Goal: Obtain resource: Download file/media

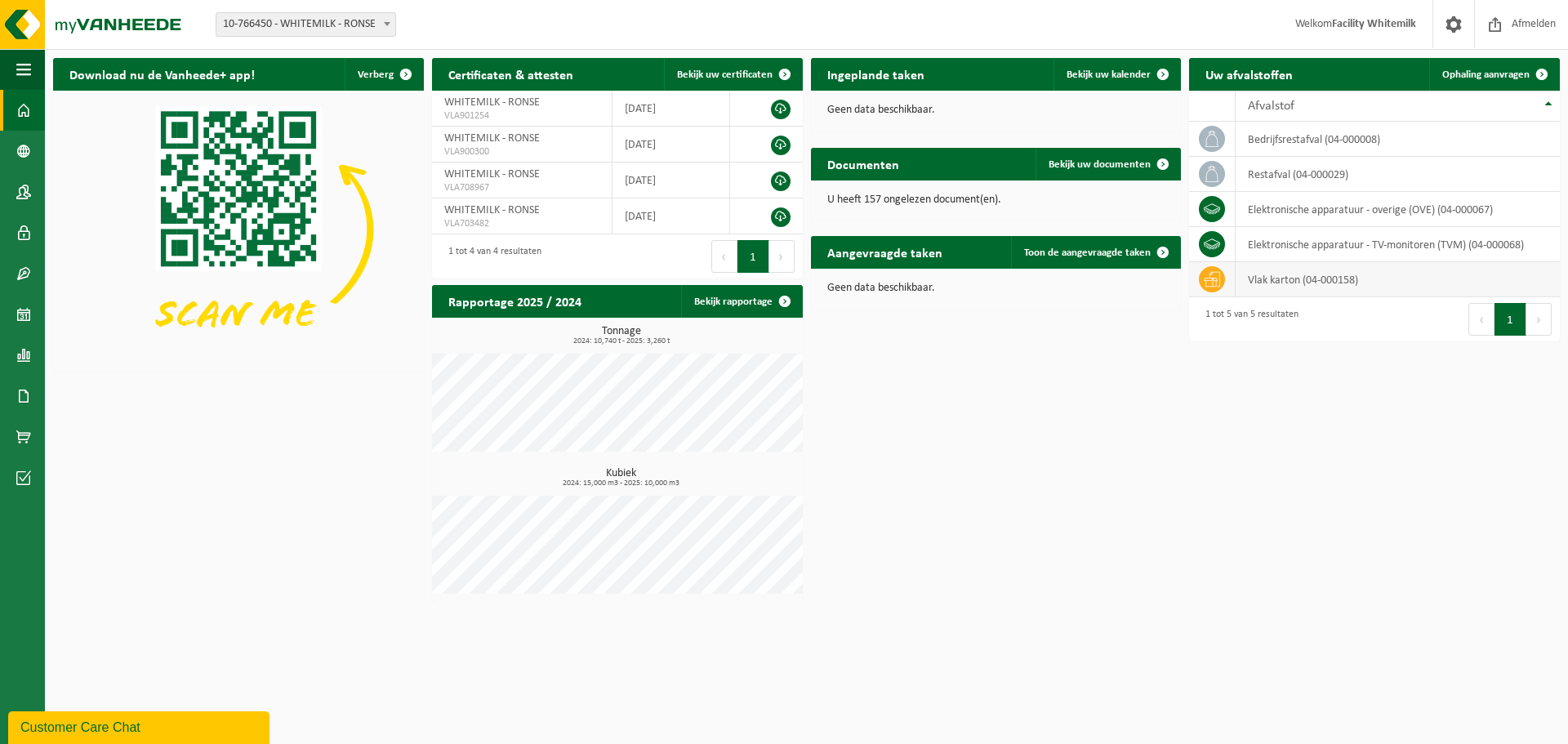
click at [1308, 279] on td "vlak karton (04-000158)" at bounding box center [1398, 279] width 324 height 35
click at [1210, 284] on icon at bounding box center [1212, 279] width 17 height 17
click at [1305, 283] on td "vlak karton (04-000158)" at bounding box center [1398, 279] width 324 height 35
click at [32, 354] on link "Rapportage" at bounding box center [22, 355] width 45 height 41
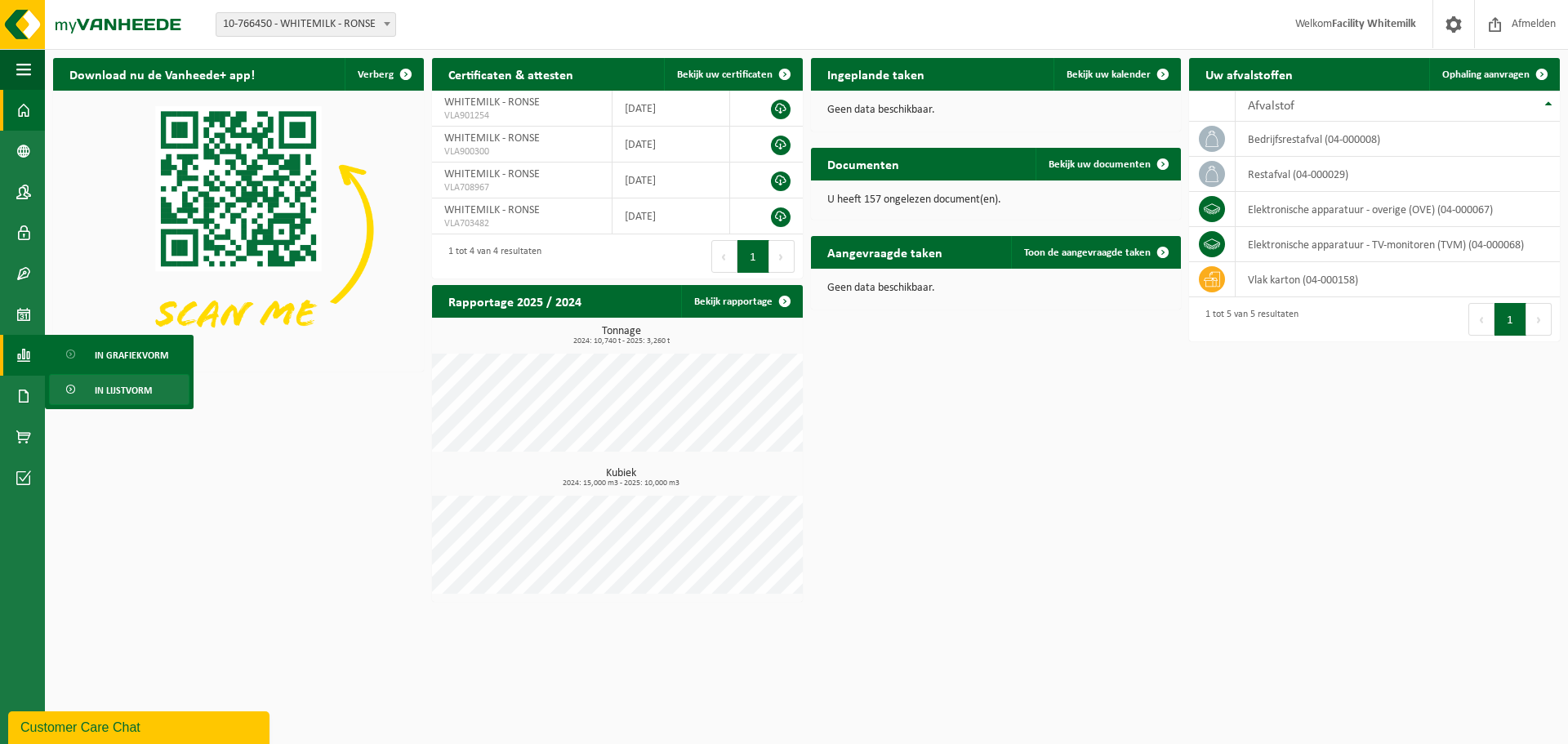
click at [102, 396] on span "In lijstvorm" at bounding box center [123, 390] width 57 height 31
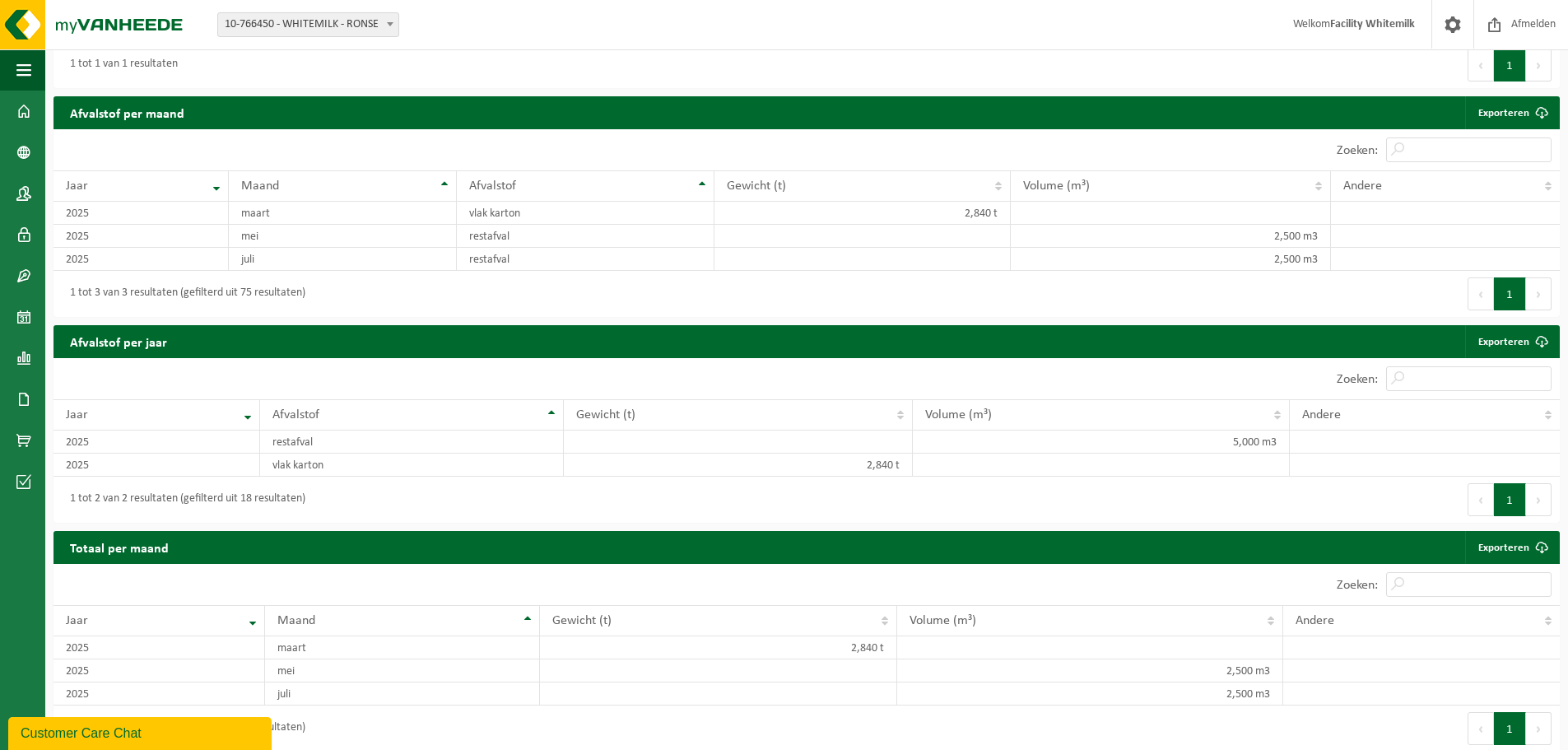
scroll to position [637, 0]
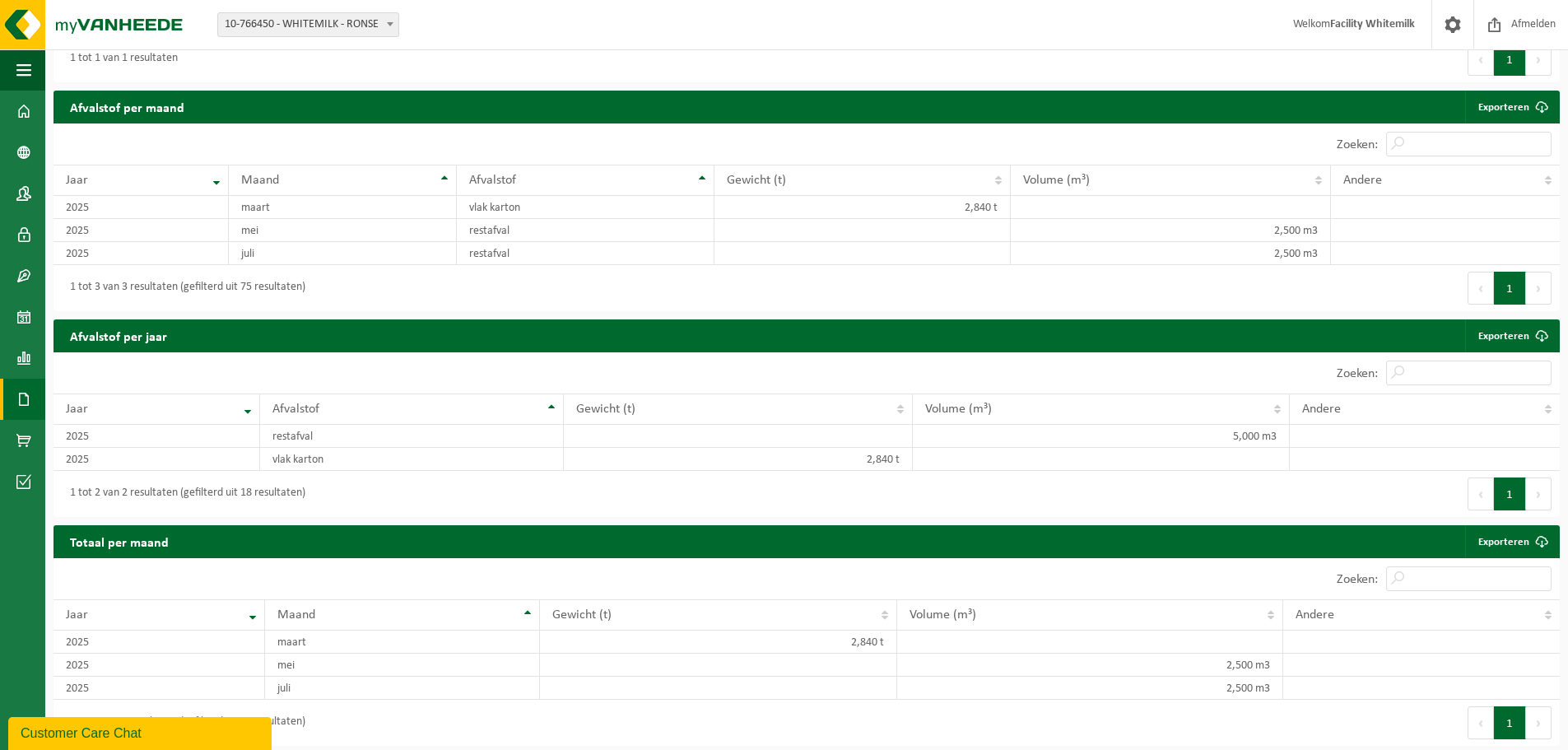
click at [18, 397] on span at bounding box center [24, 398] width 15 height 41
click at [114, 431] on span "Documenten" at bounding box center [126, 435] width 61 height 32
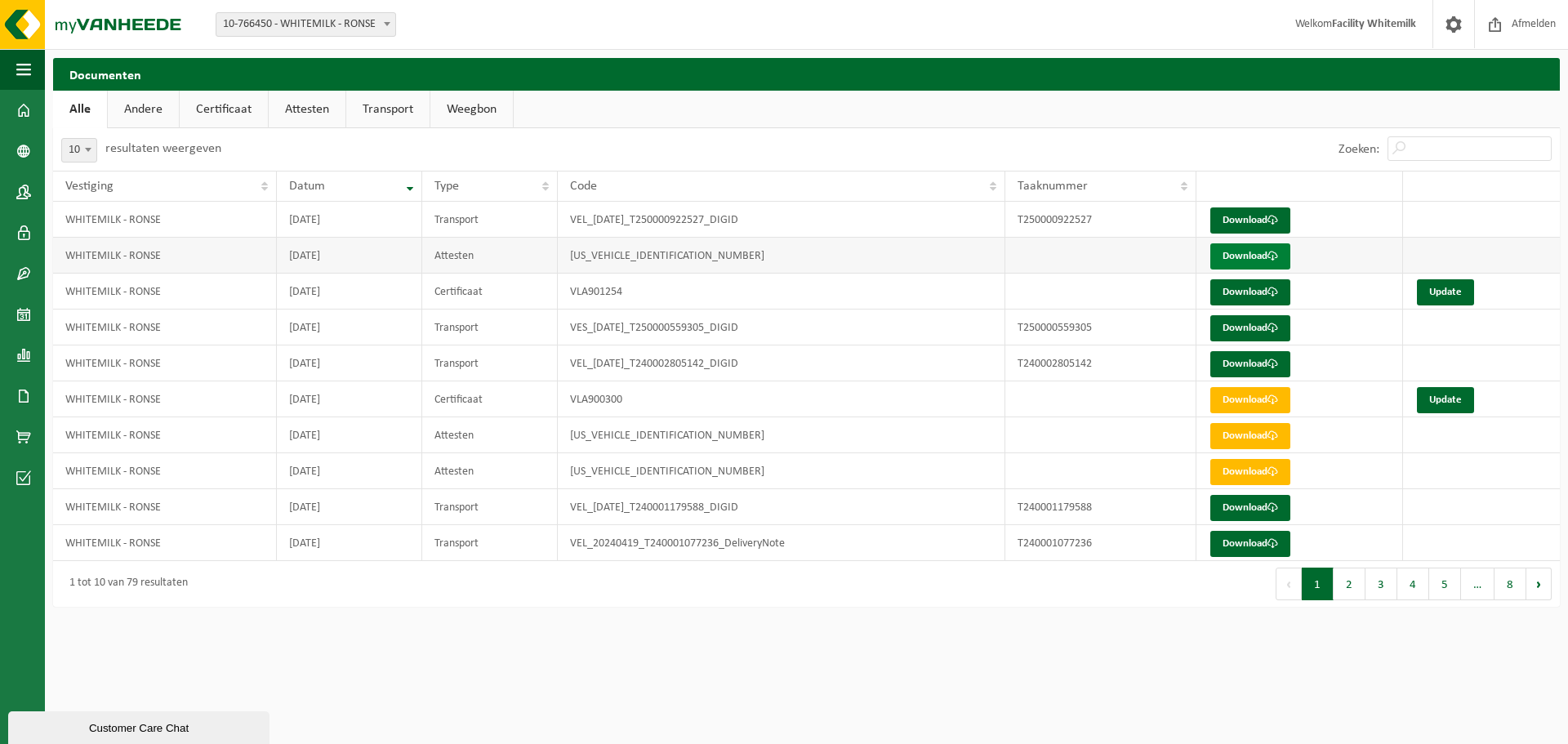
click at [1251, 261] on link "Download" at bounding box center [1250, 256] width 80 height 26
click at [17, 108] on span at bounding box center [24, 110] width 15 height 41
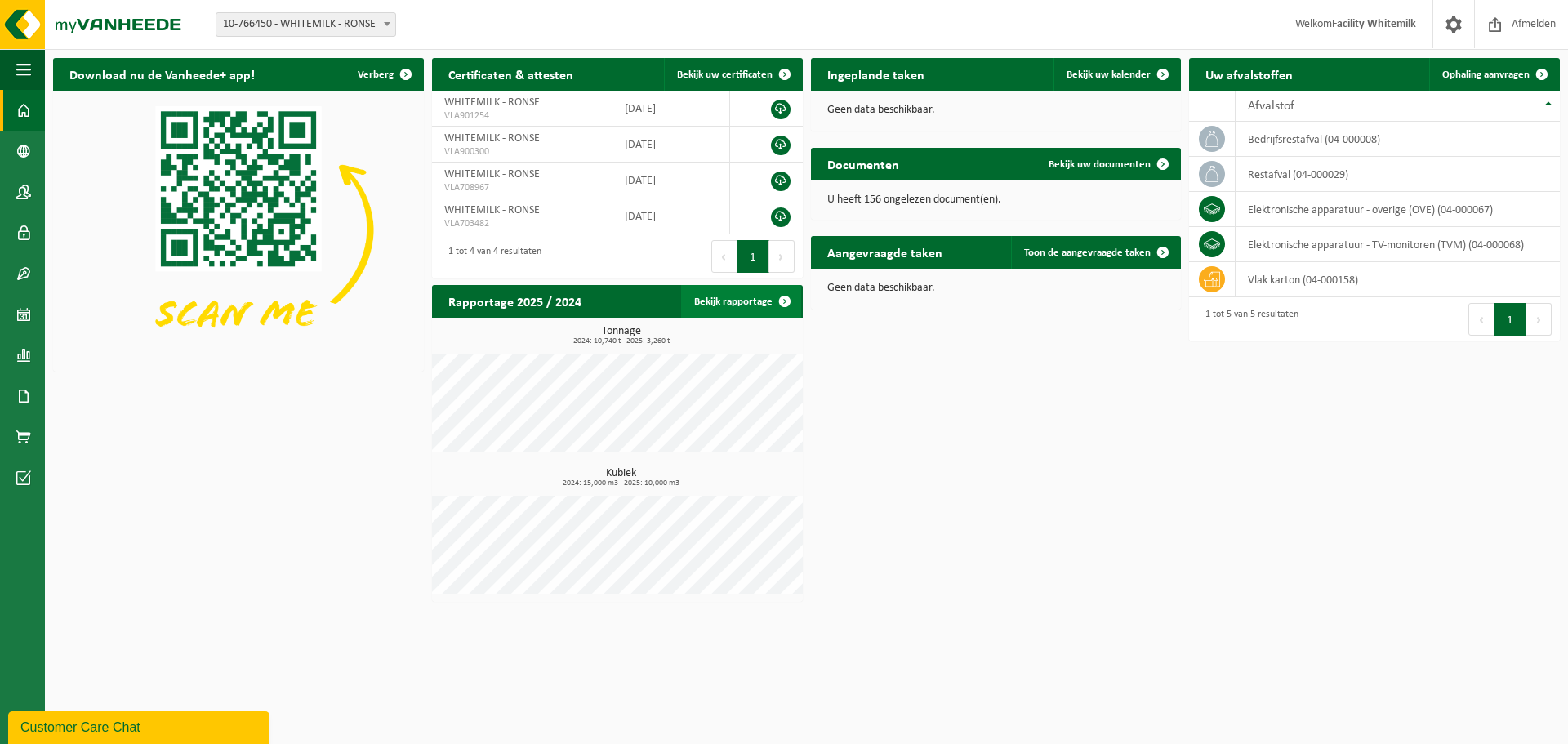
click at [769, 301] on span at bounding box center [785, 302] width 33 height 33
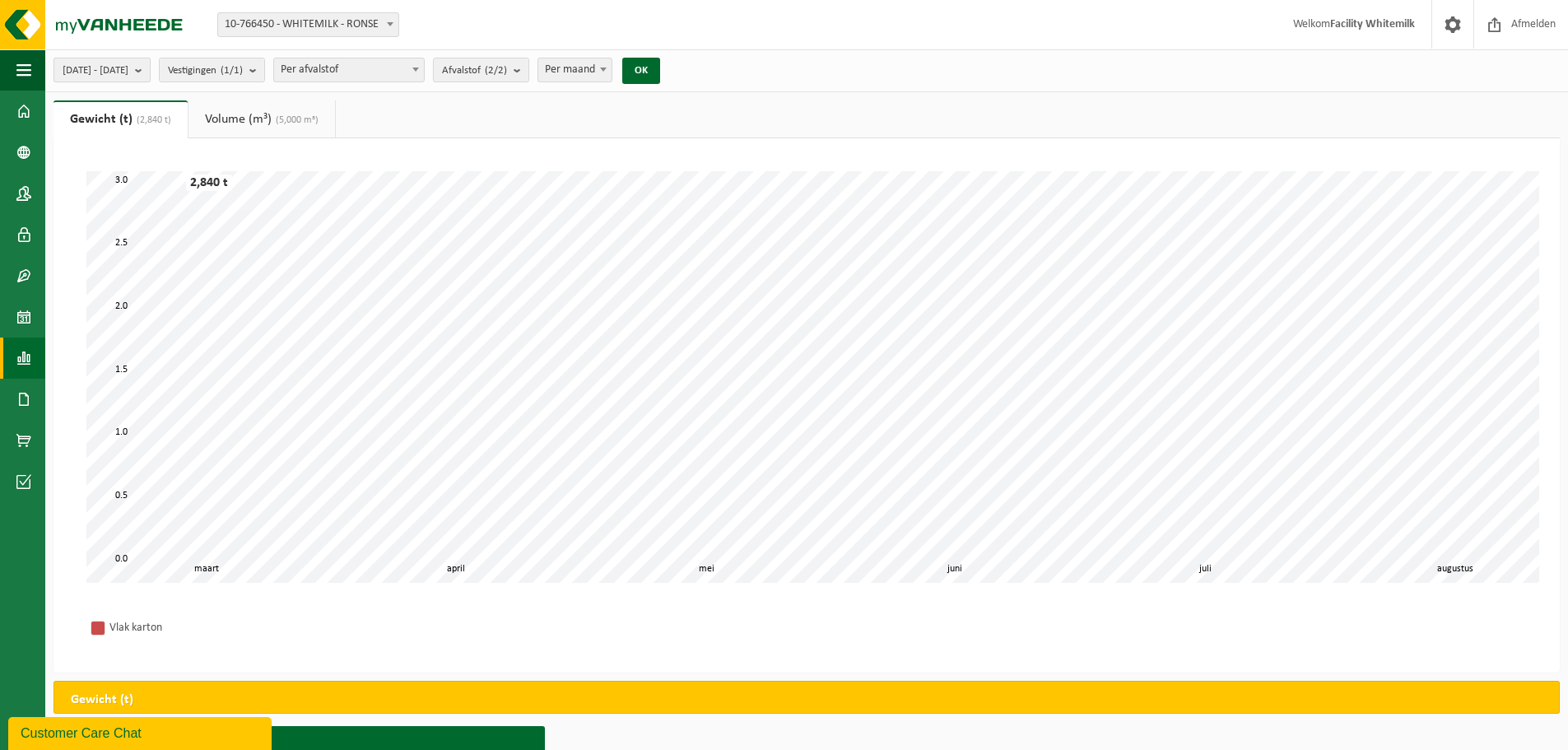
click at [128, 77] on span "2025-03-01 - 2025-08-25" at bounding box center [95, 71] width 66 height 25
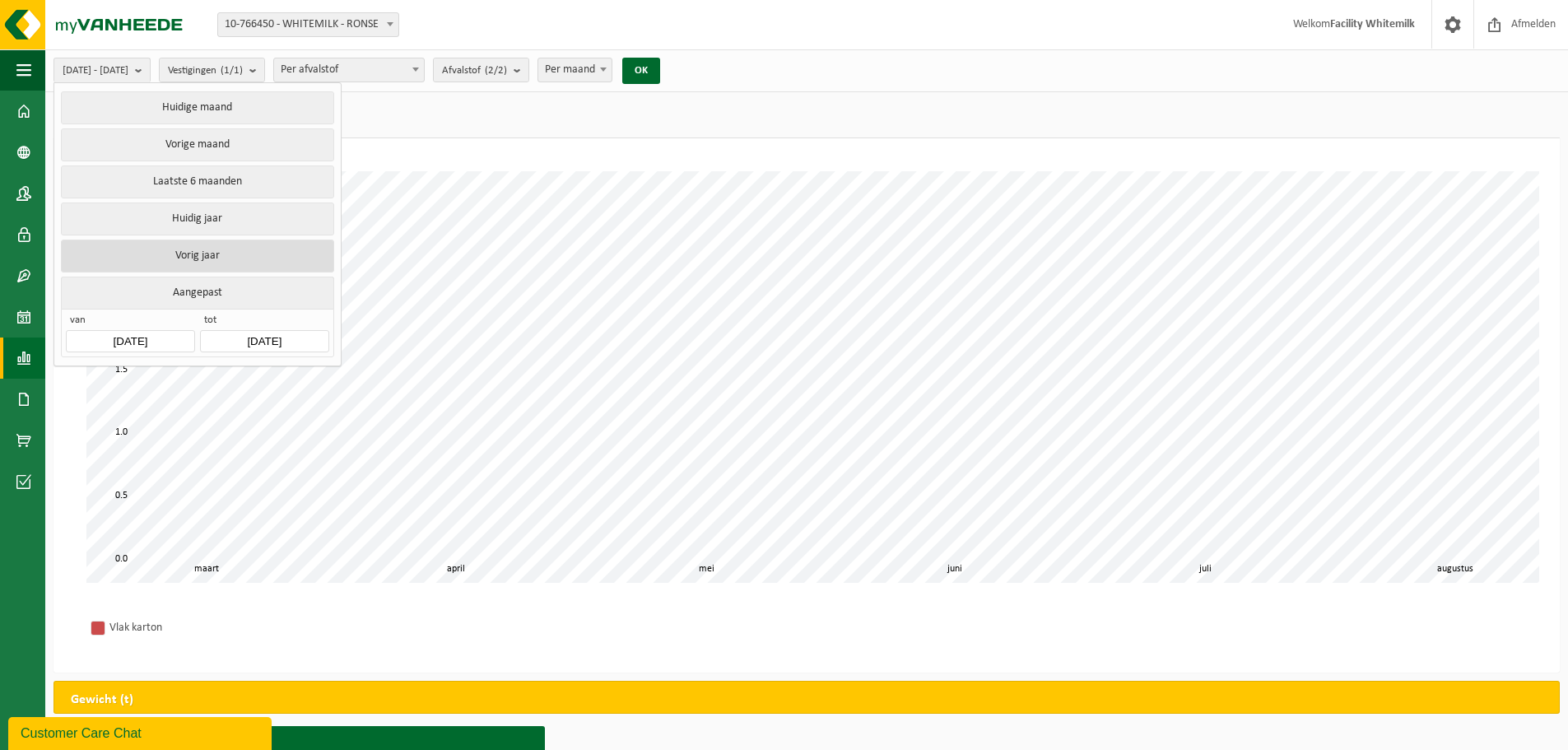
click at [217, 254] on button "Vorig jaar" at bounding box center [197, 256] width 273 height 33
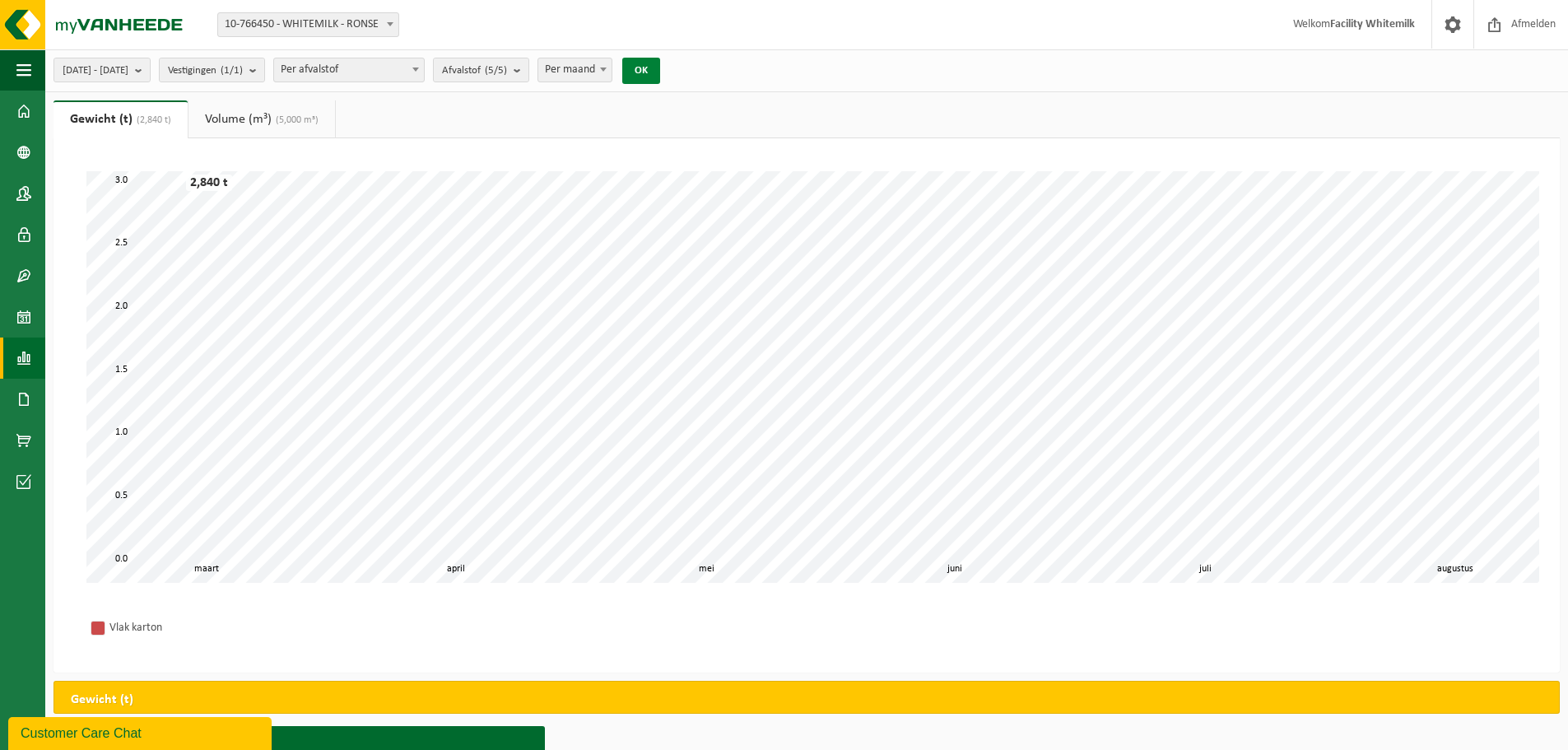
click at [660, 63] on button "OK" at bounding box center [641, 71] width 38 height 27
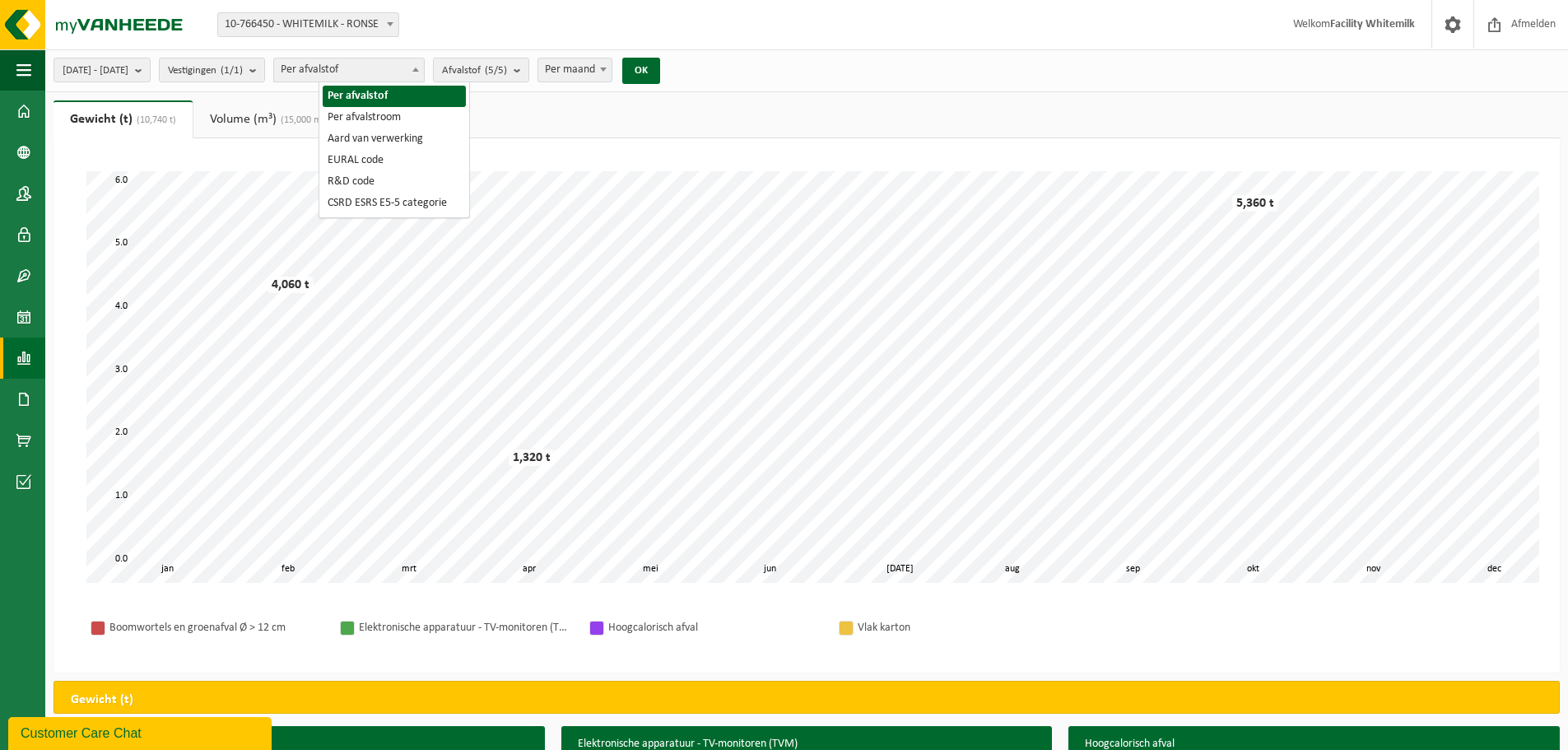
click at [424, 69] on span "Per afvalstof" at bounding box center [349, 70] width 150 height 23
click at [383, 72] on span "Per afvalstof" at bounding box center [349, 70] width 150 height 23
click at [227, 118] on link "Volume (m³) (15,000 m³)" at bounding box center [269, 118] width 152 height 38
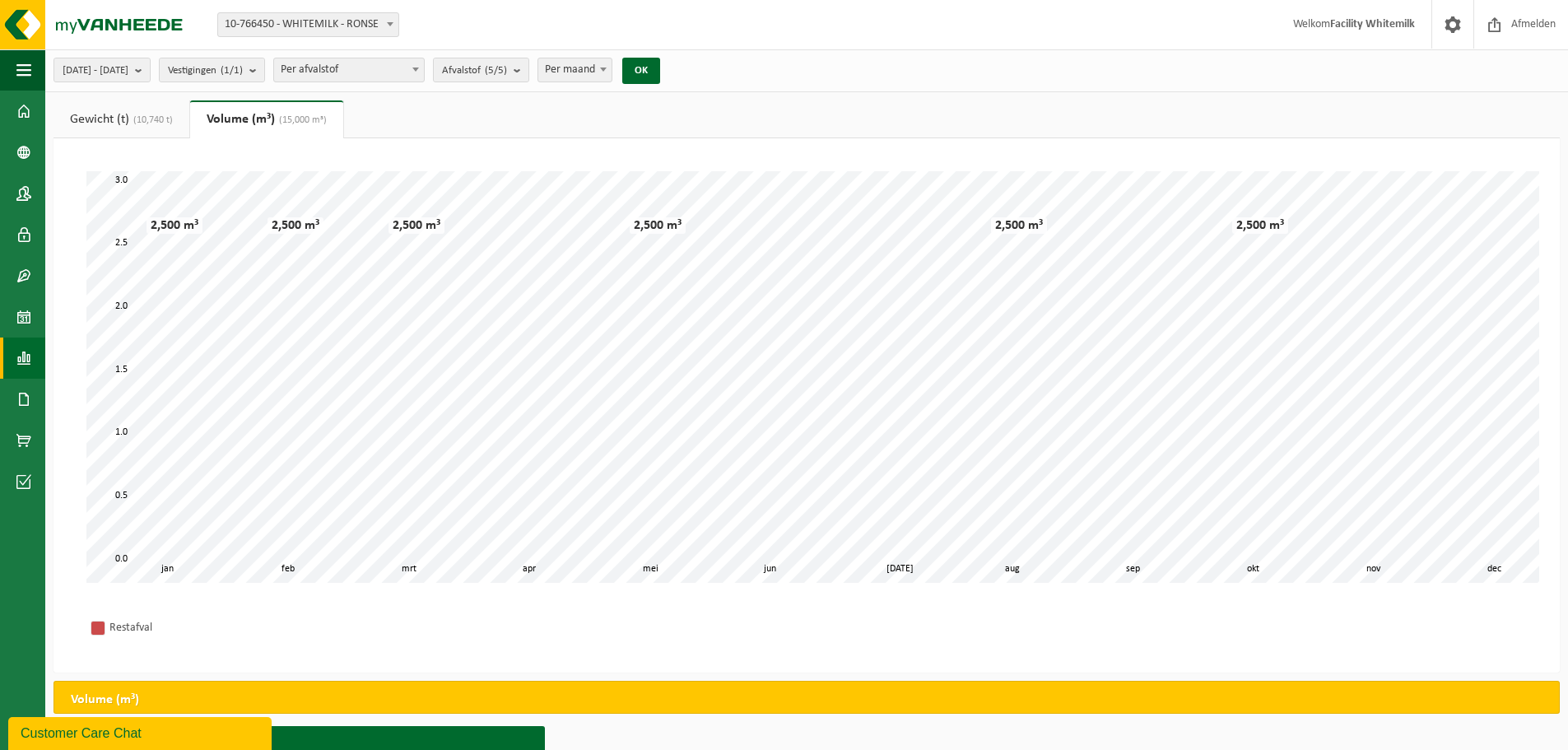
click at [134, 117] on span "(10,740 t)" at bounding box center [151, 120] width 43 height 10
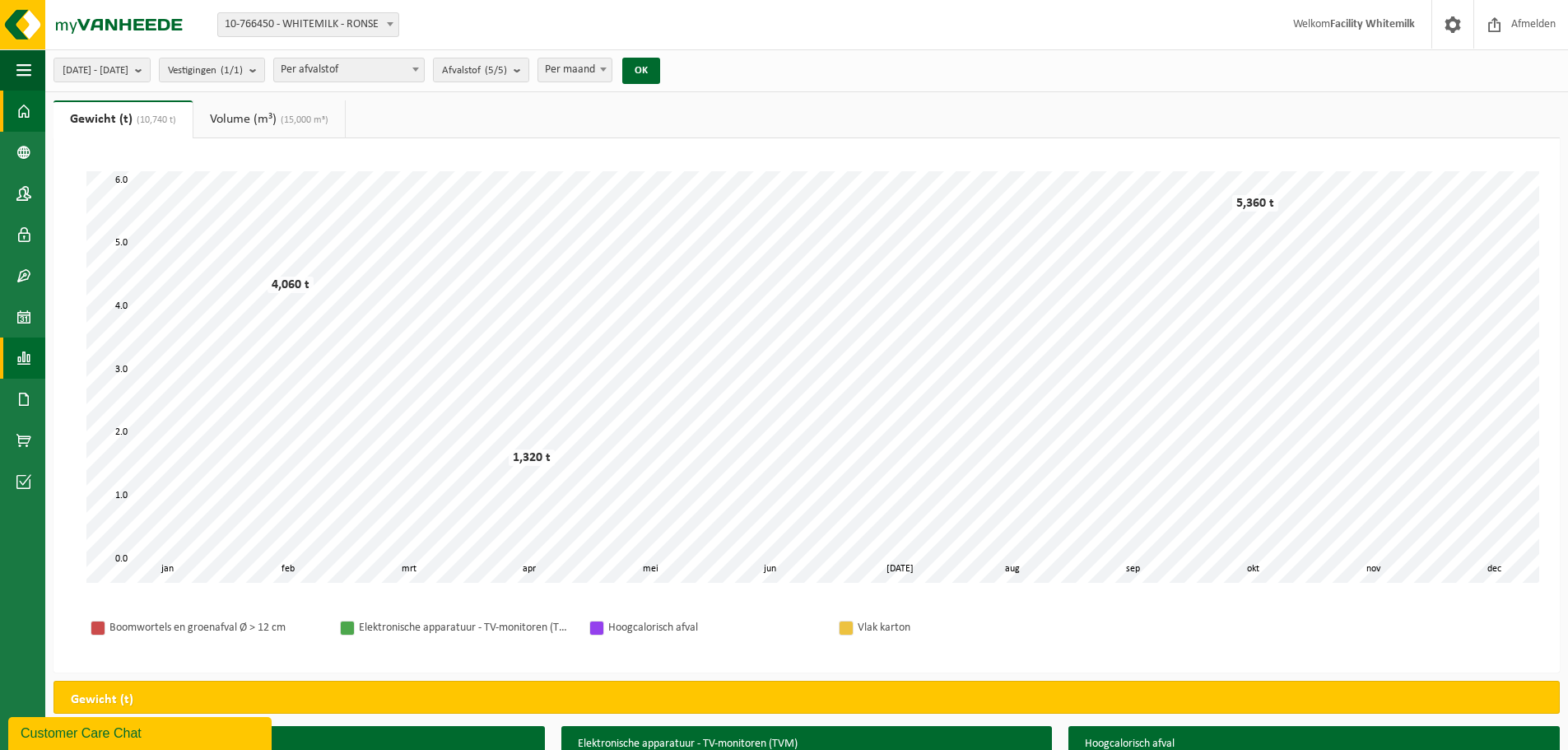
click at [21, 113] on span at bounding box center [24, 111] width 15 height 41
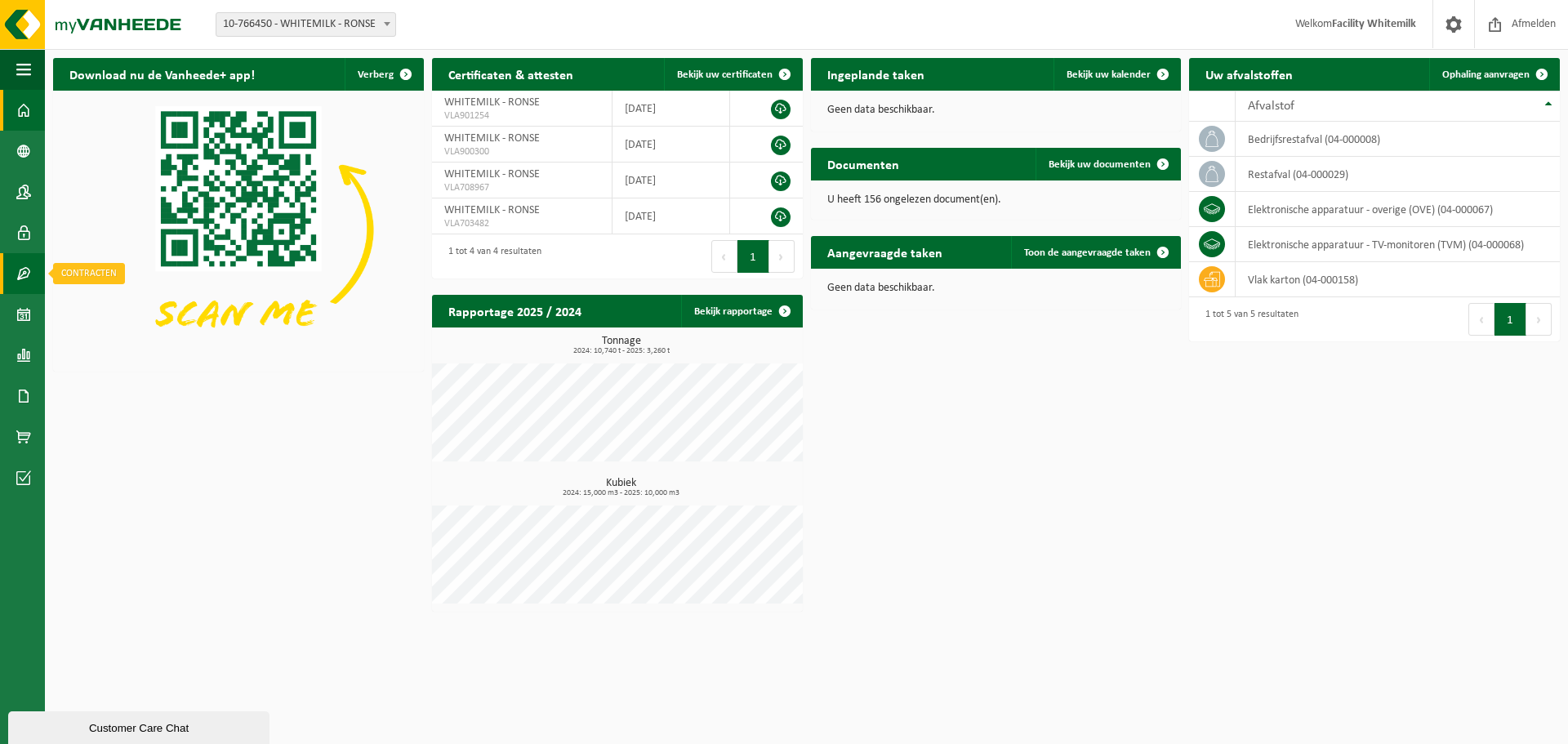
click at [17, 279] on span at bounding box center [24, 273] width 15 height 41
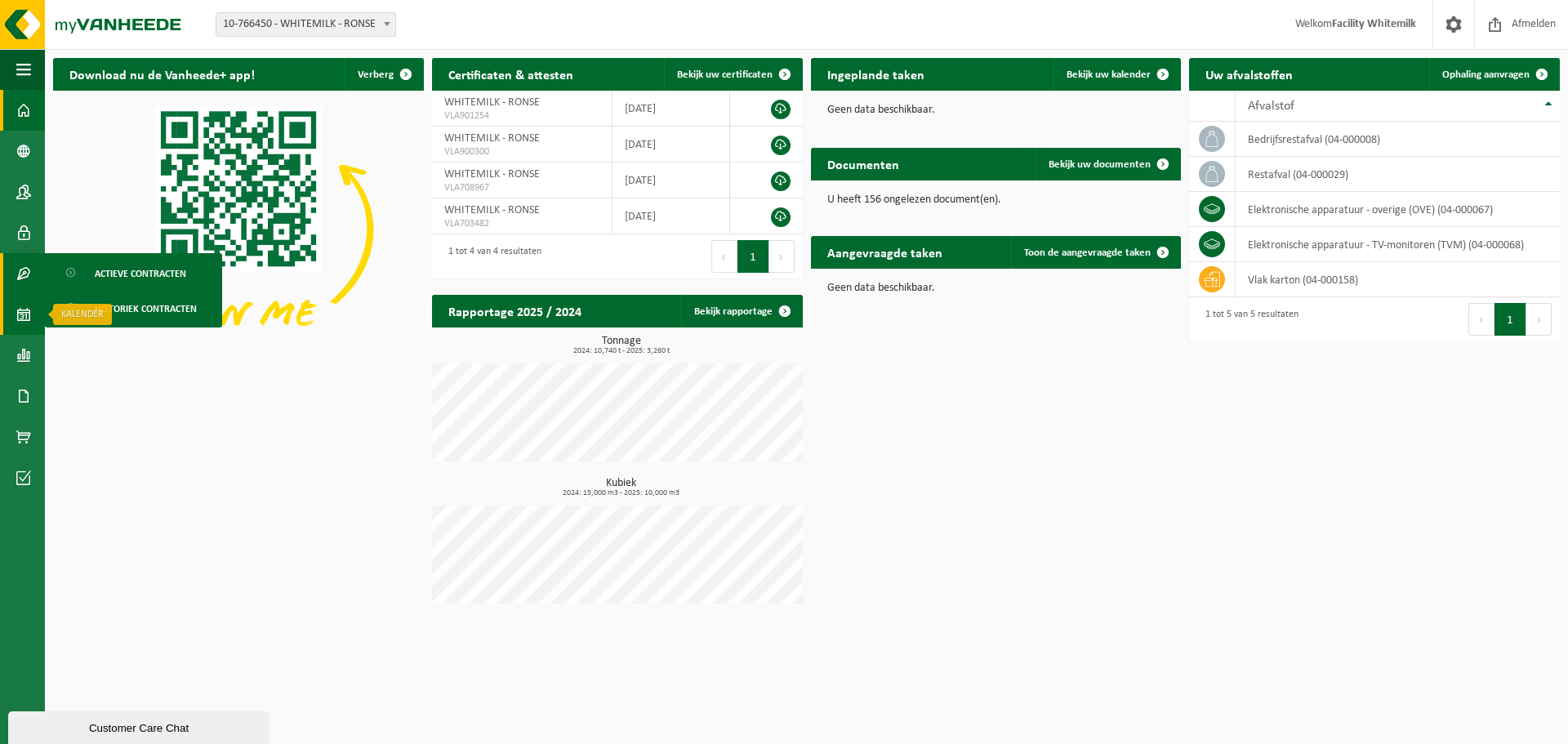
click at [11, 315] on link "Kalender" at bounding box center [22, 314] width 45 height 41
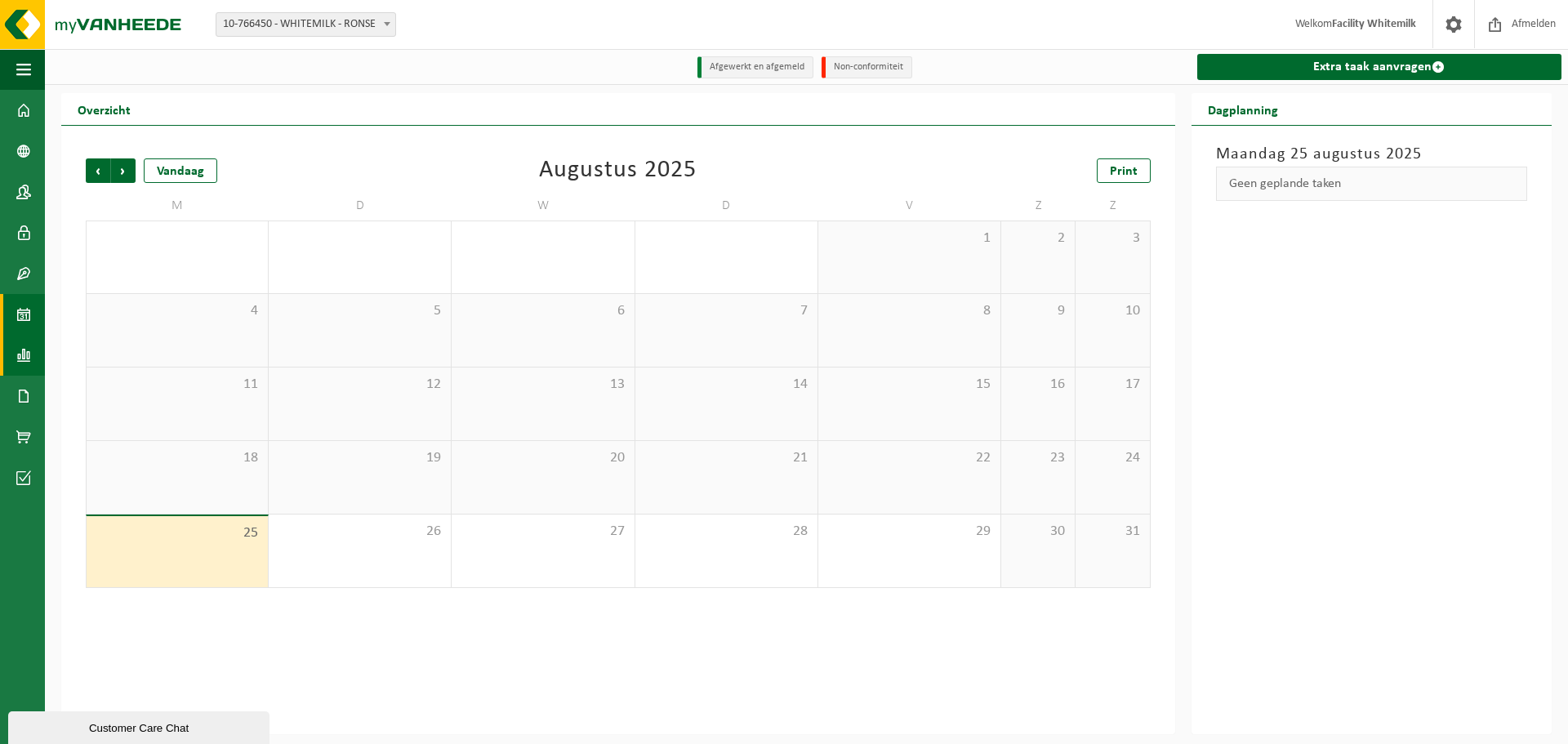
drag, startPoint x: 0, startPoint y: 0, endPoint x: 22, endPoint y: 350, distance: 350.7
click at [22, 350] on span at bounding box center [24, 355] width 15 height 41
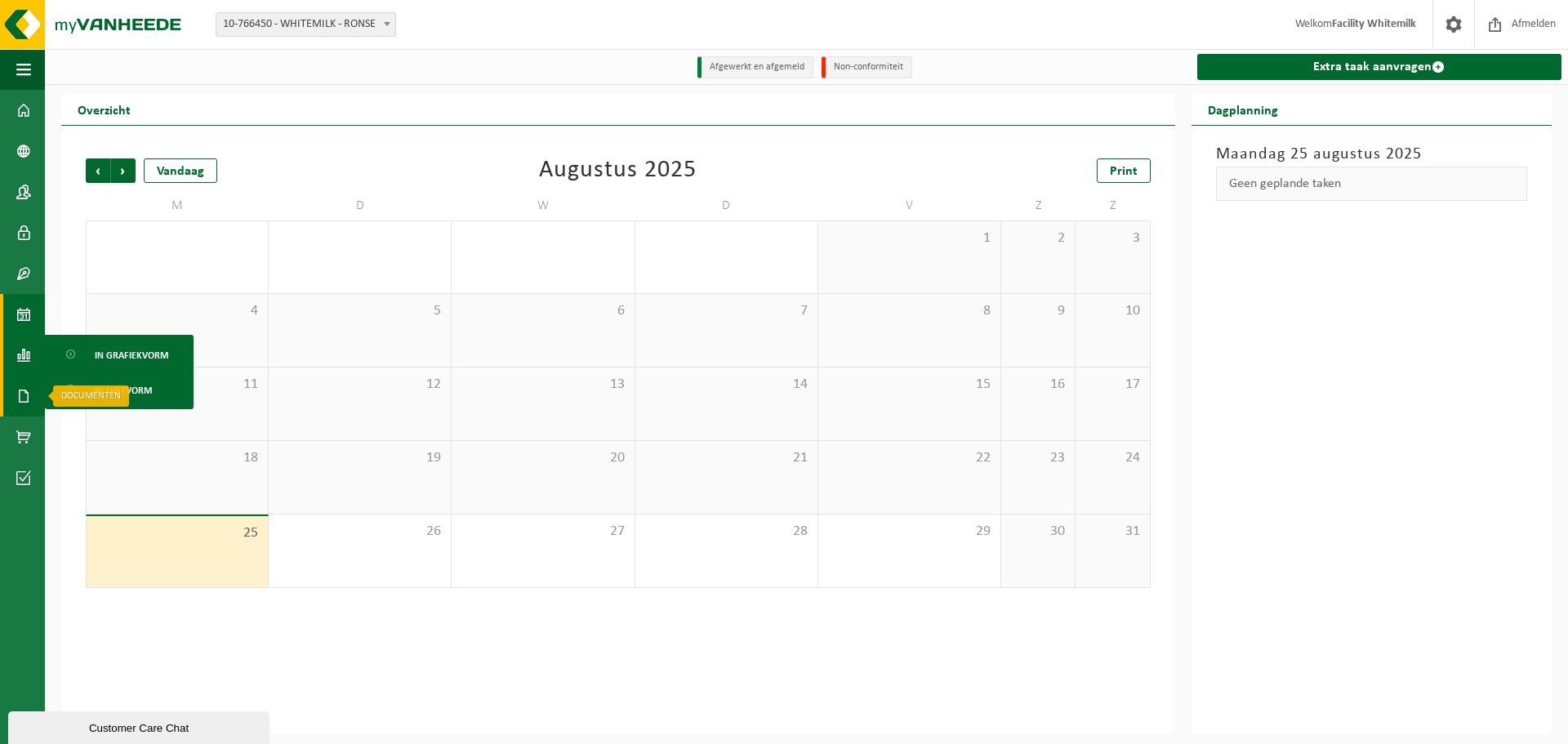
click at [24, 398] on span at bounding box center [24, 395] width 15 height 41
